Goal: Navigation & Orientation: Find specific page/section

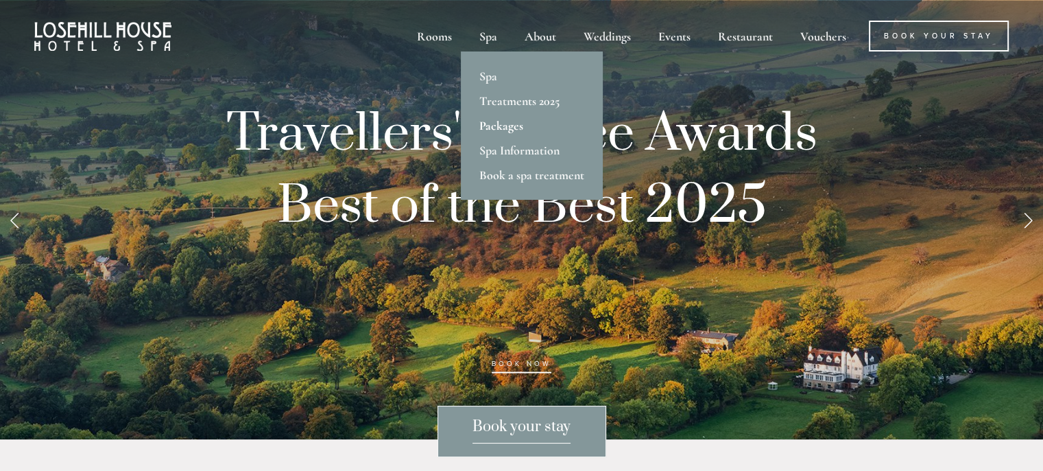
click at [495, 124] on link "Packages" at bounding box center [532, 125] width 142 height 25
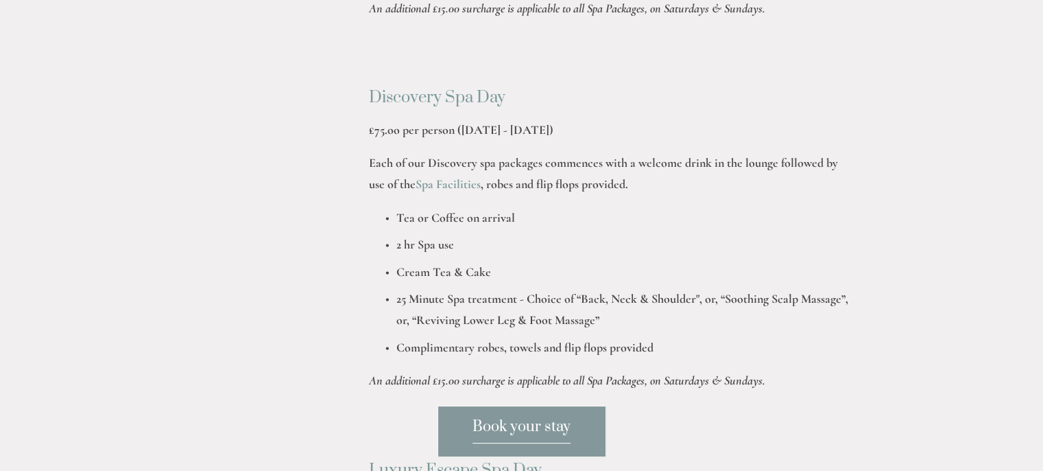
scroll to position [1051, 0]
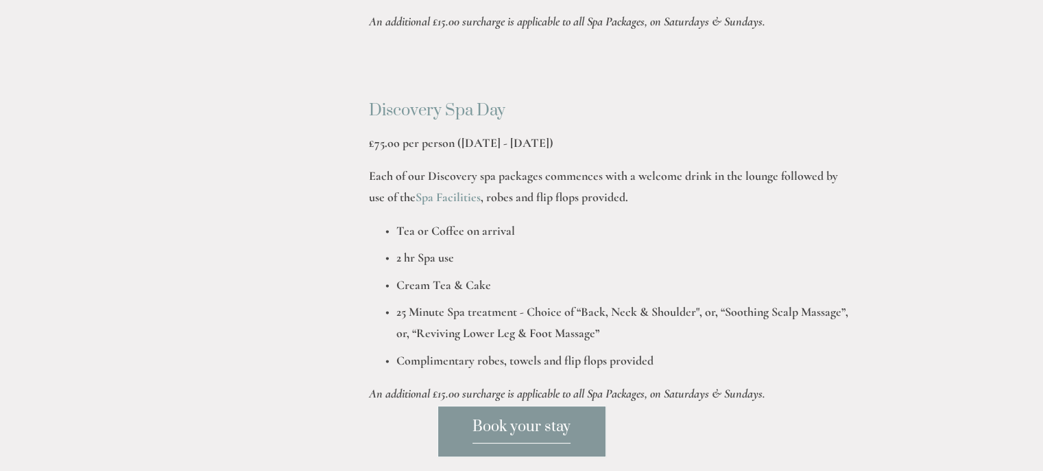
click at [455, 195] on strong "Spa Facilities" at bounding box center [448, 196] width 65 height 15
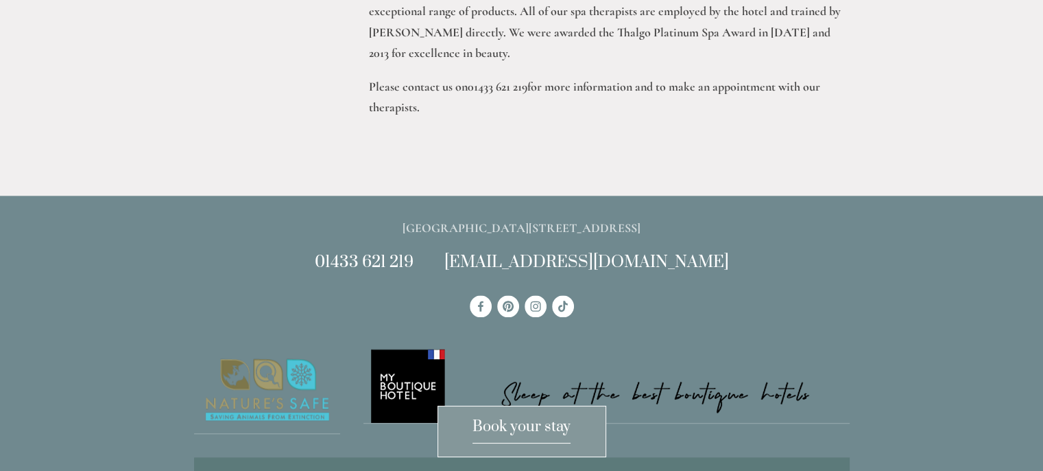
scroll to position [1572, 0]
